Goal: Find contact information: Find contact information

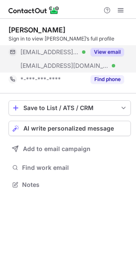
scroll to position [178, 136]
click at [107, 52] on button "View email" at bounding box center [108, 52] width 34 height 9
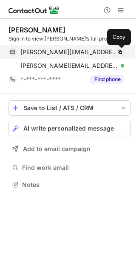
click at [121, 52] on span at bounding box center [120, 52] width 7 height 7
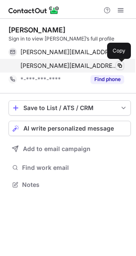
click at [120, 65] on span at bounding box center [120, 65] width 7 height 7
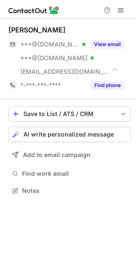
scroll to position [184, 136]
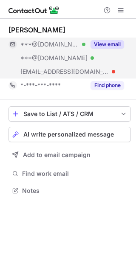
click at [107, 49] on div "View email" at bounding box center [105, 44] width 39 height 14
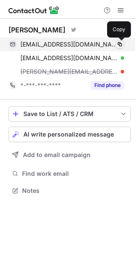
click at [118, 43] on span at bounding box center [120, 44] width 7 height 7
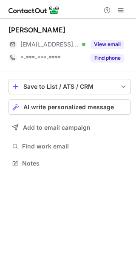
scroll to position [4, 4]
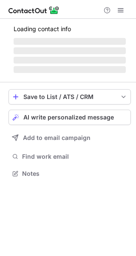
scroll to position [4, 4]
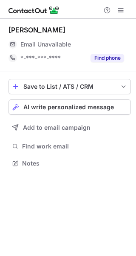
scroll to position [4, 4]
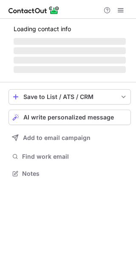
scroll to position [4, 4]
